Goal: Information Seeking & Learning: Understand process/instructions

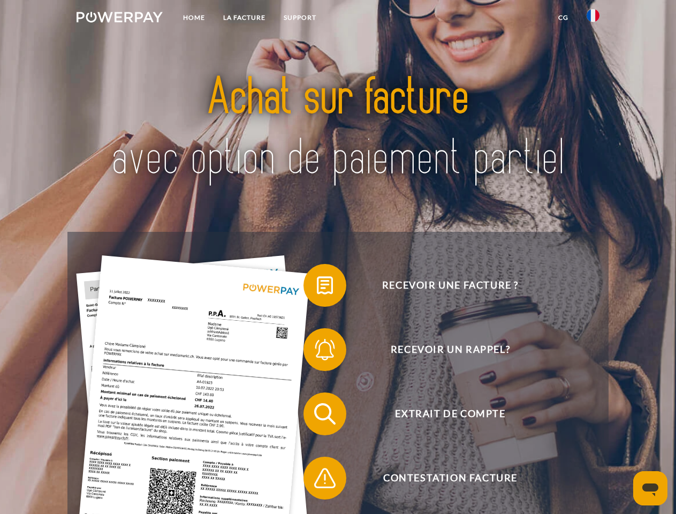
click at [119, 19] on img at bounding box center [119, 17] width 86 height 11
click at [593, 19] on img at bounding box center [592, 15] width 13 height 13
click at [563, 18] on link "CG" at bounding box center [563, 17] width 28 height 19
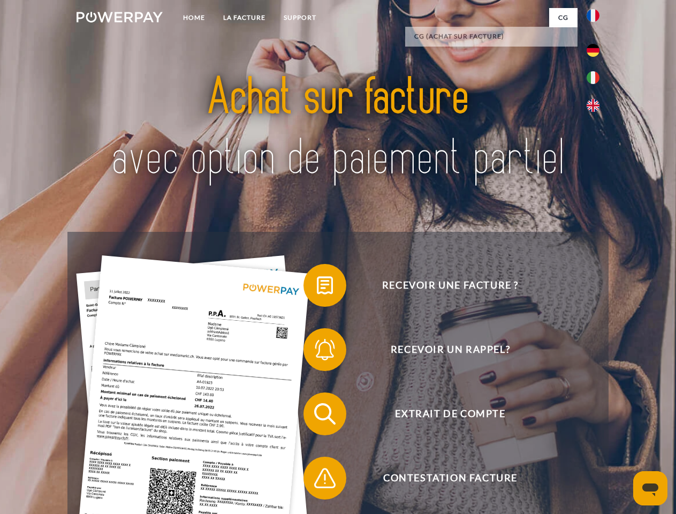
click at [317, 287] on span at bounding box center [308, 284] width 53 height 53
click at [317, 351] on span at bounding box center [308, 349] width 53 height 53
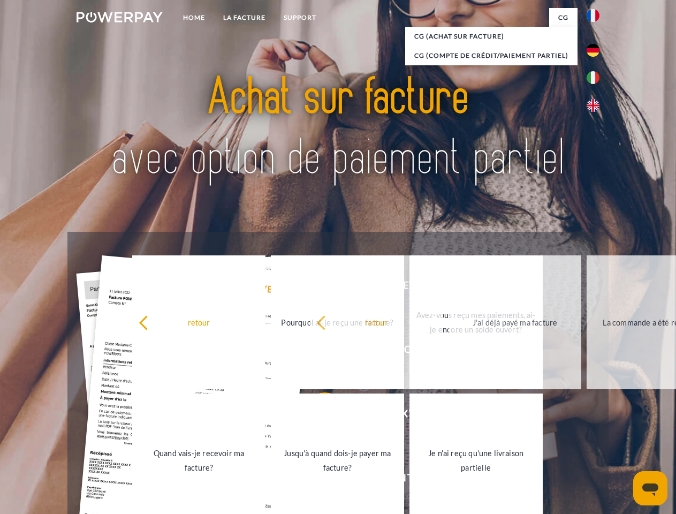
click at [317, 416] on link "Jusqu'à quand dois-je payer ma facture?" at bounding box center [337, 460] width 133 height 134
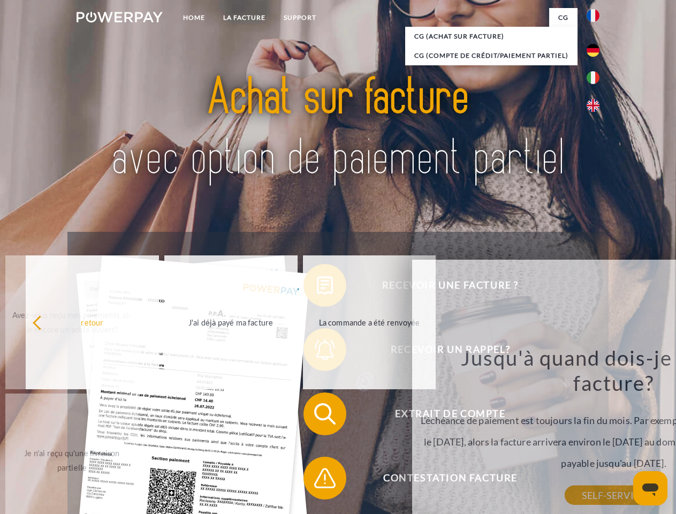
click at [317, 480] on span at bounding box center [308, 477] width 53 height 53
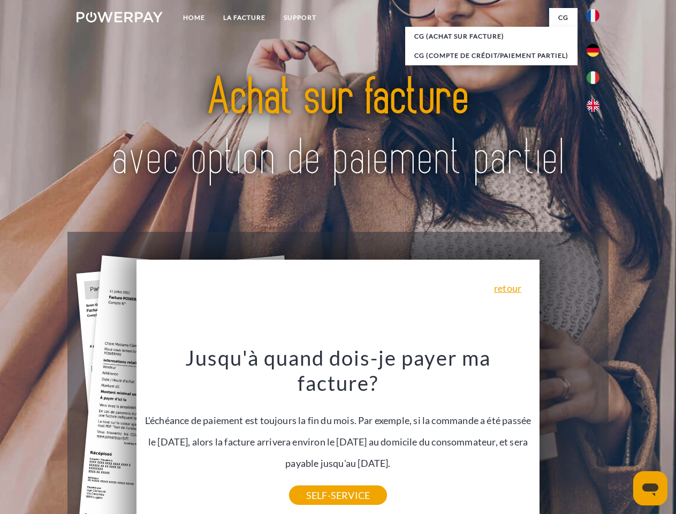
click at [650, 488] on icon "Ouvrir la fenêtre de messagerie" at bounding box center [650, 489] width 16 height 13
